Goal: Browse casually

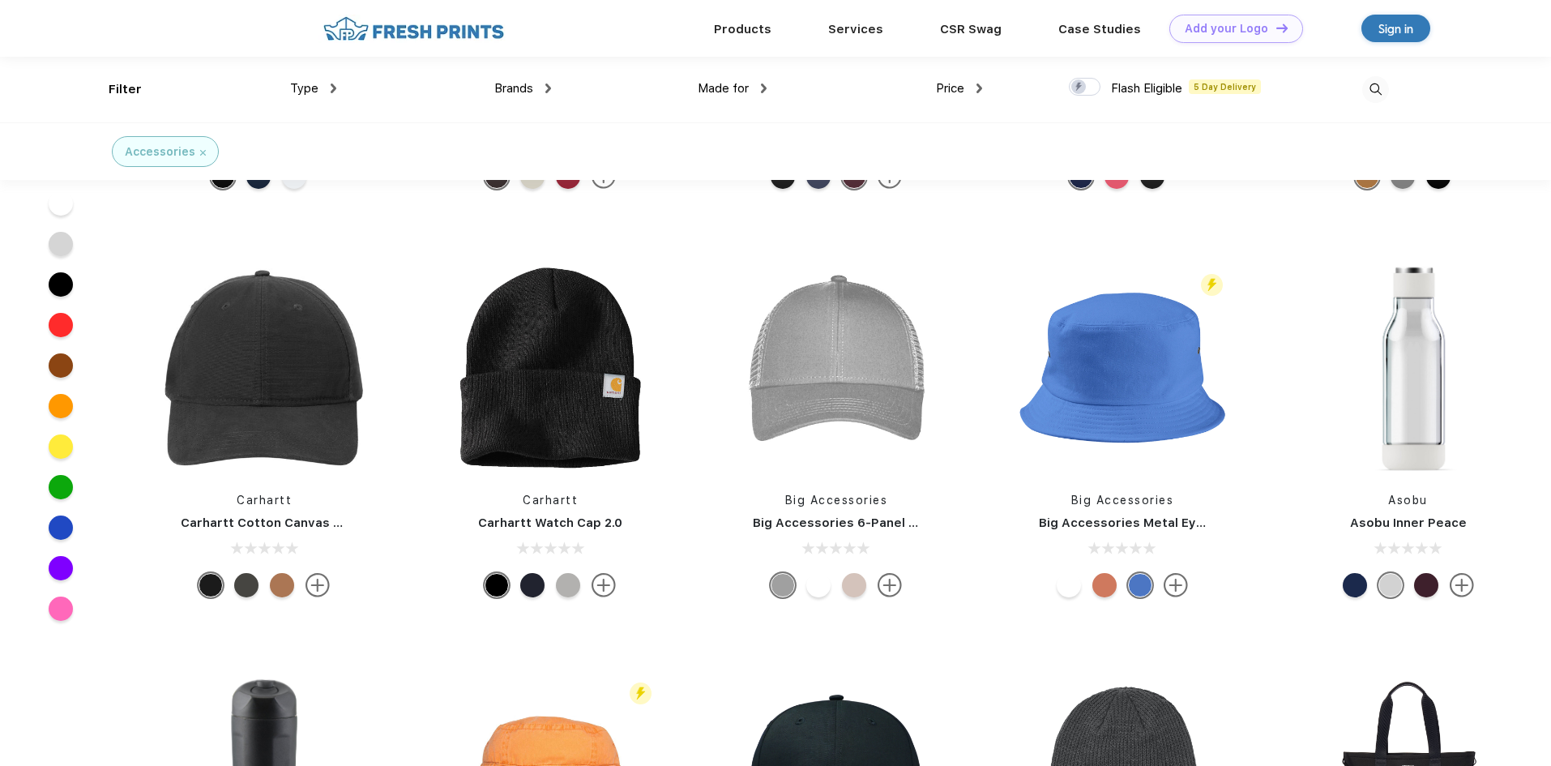
scroll to position [7861, 0]
